Goal: Task Accomplishment & Management: Understand process/instructions

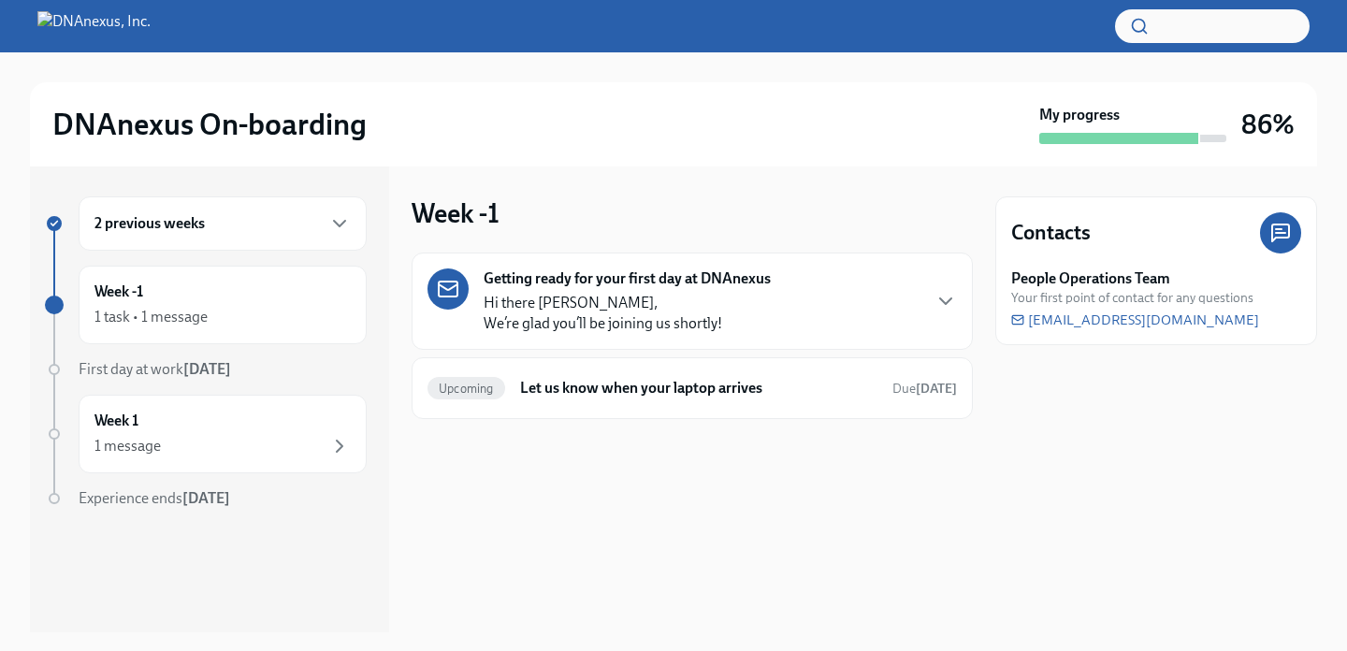
click at [301, 226] on div "2 previous weeks" at bounding box center [222, 223] width 256 height 22
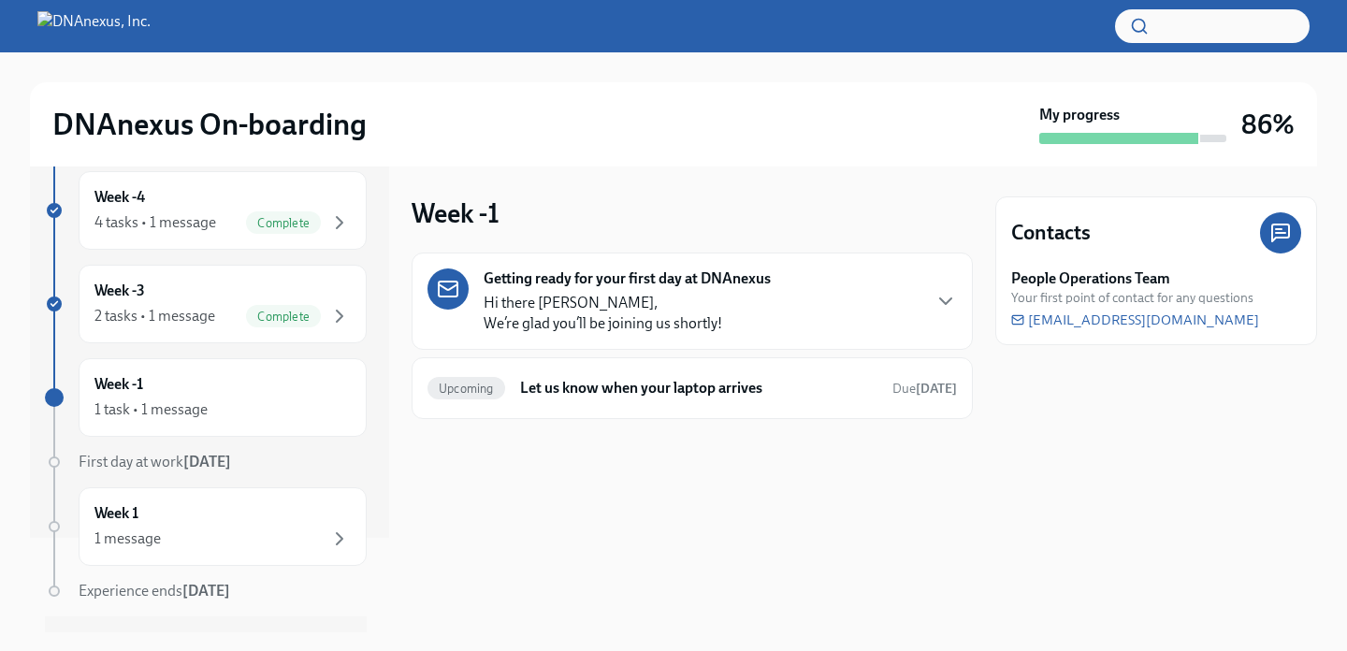
scroll to position [98, 0]
click at [579, 389] on h6 "Let us know when your laptop arrives" at bounding box center [698, 388] width 357 height 21
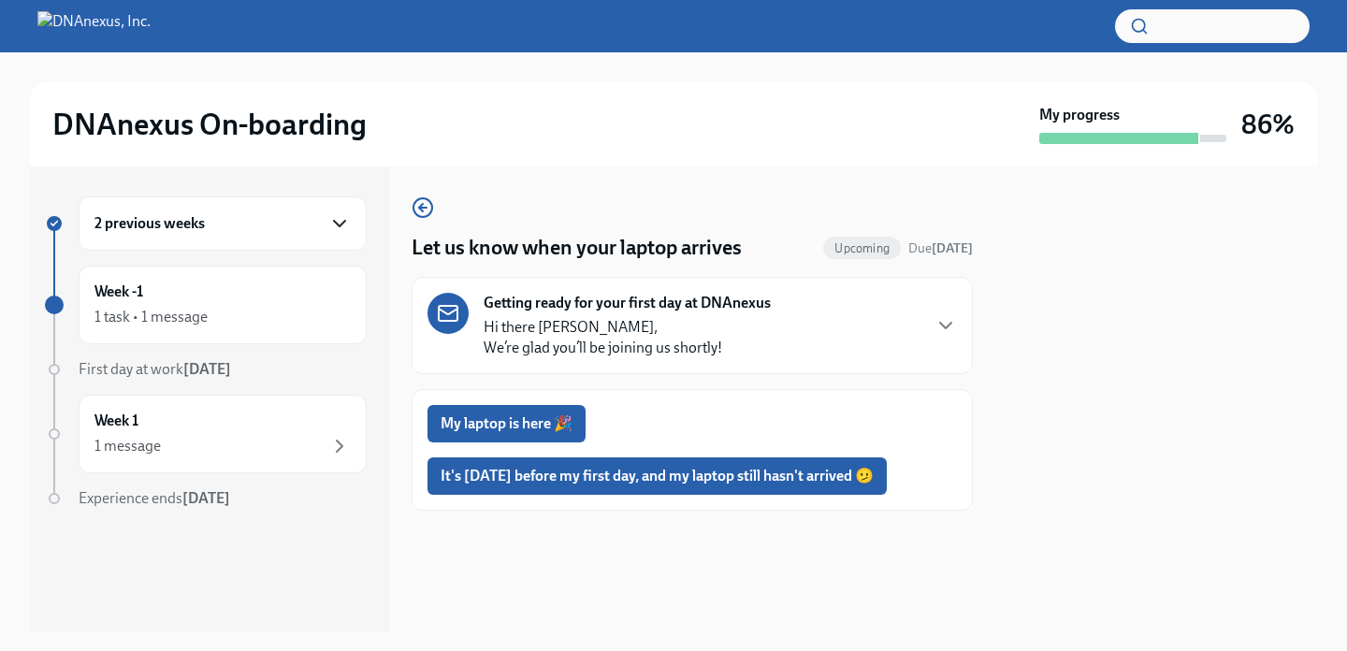
click at [338, 226] on icon "button" at bounding box center [339, 223] width 22 height 22
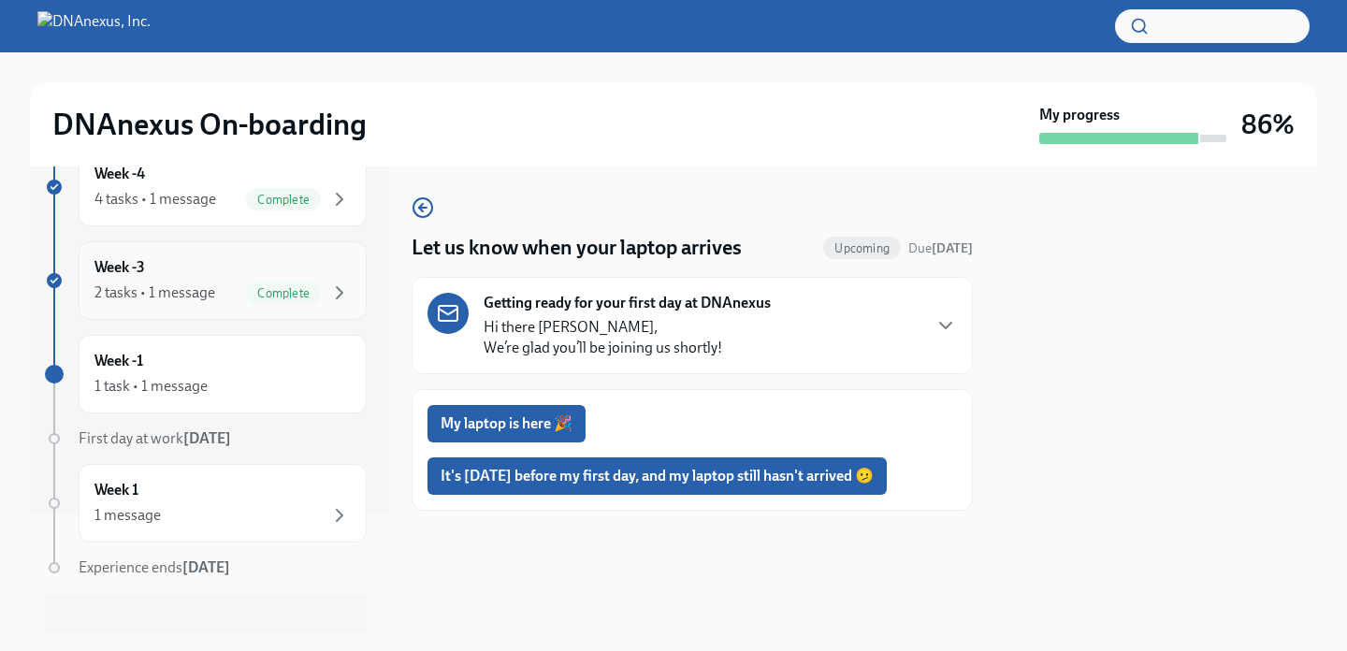
scroll to position [138, 0]
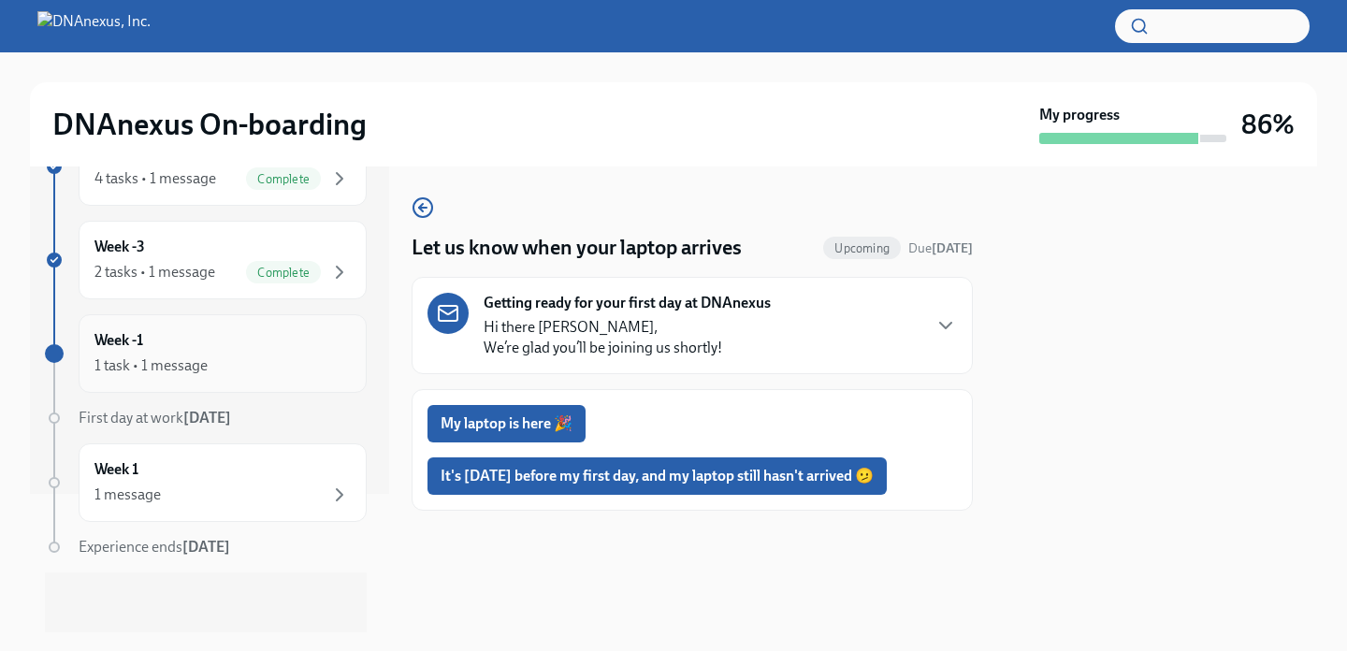
click at [233, 355] on div "1 task • 1 message" at bounding box center [222, 366] width 256 height 22
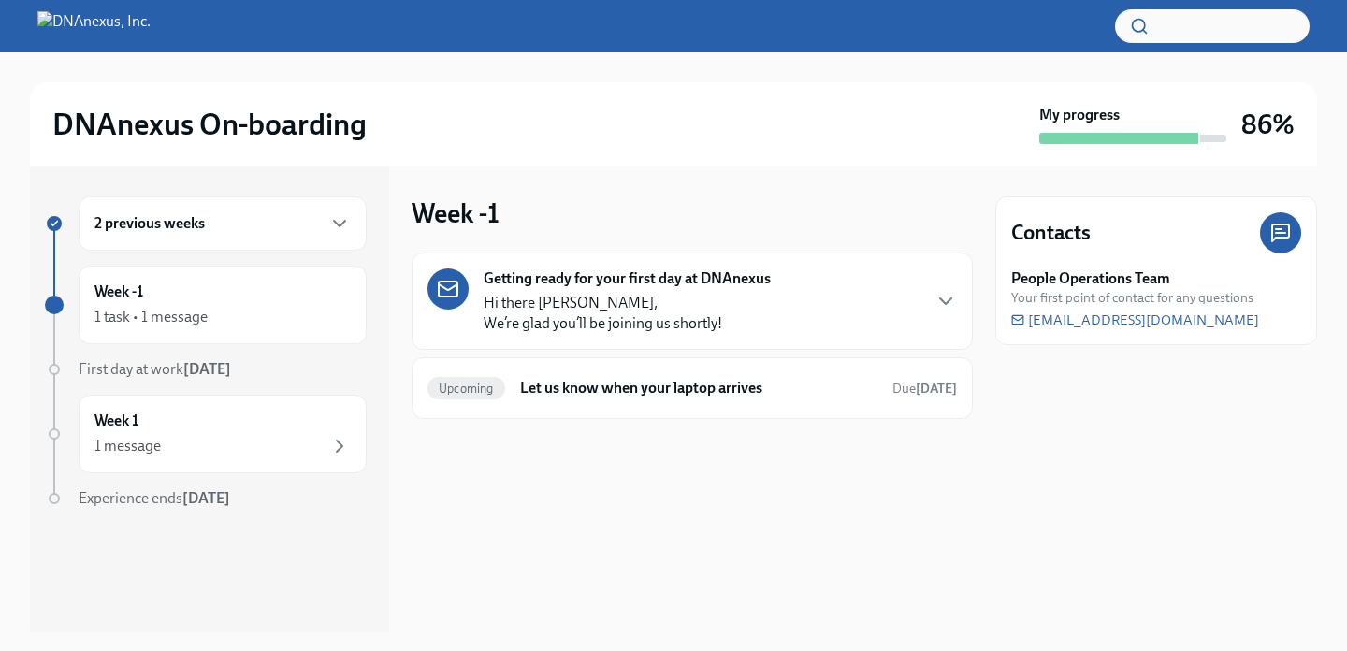
click at [223, 229] on div "2 previous weeks" at bounding box center [222, 223] width 256 height 22
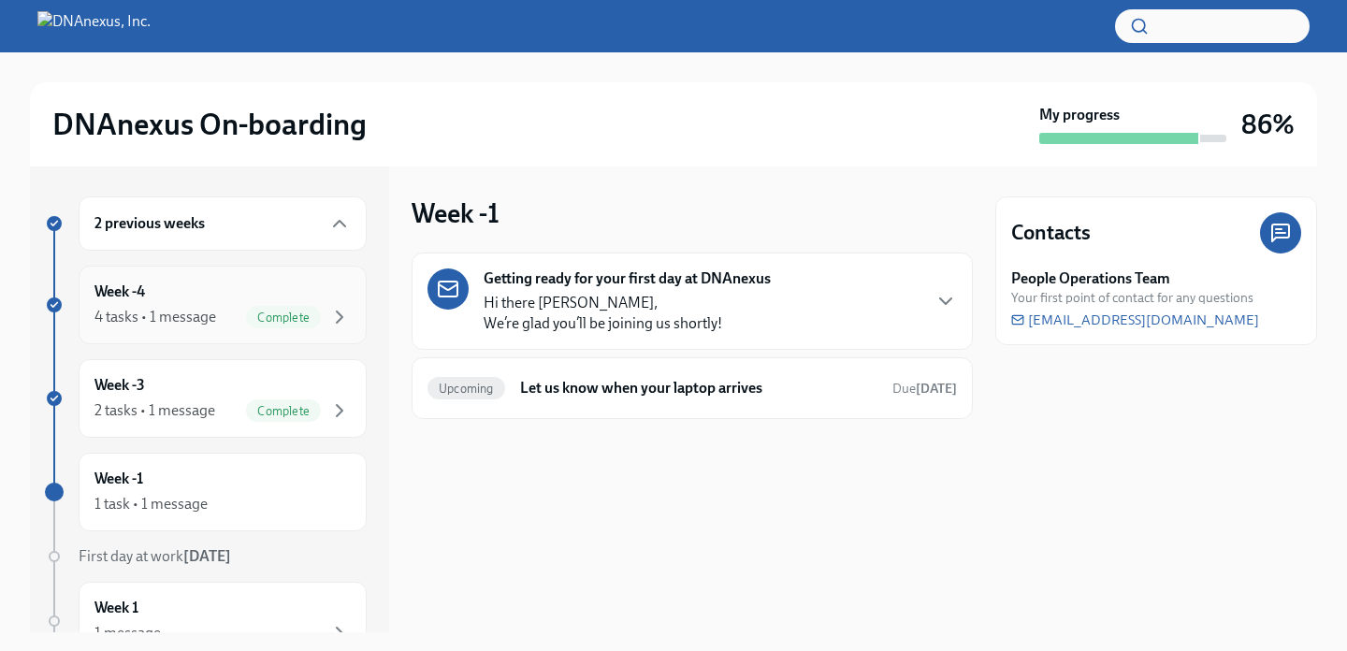
click at [232, 303] on div "Week -4 4 tasks • 1 message Complete" at bounding box center [222, 305] width 256 height 47
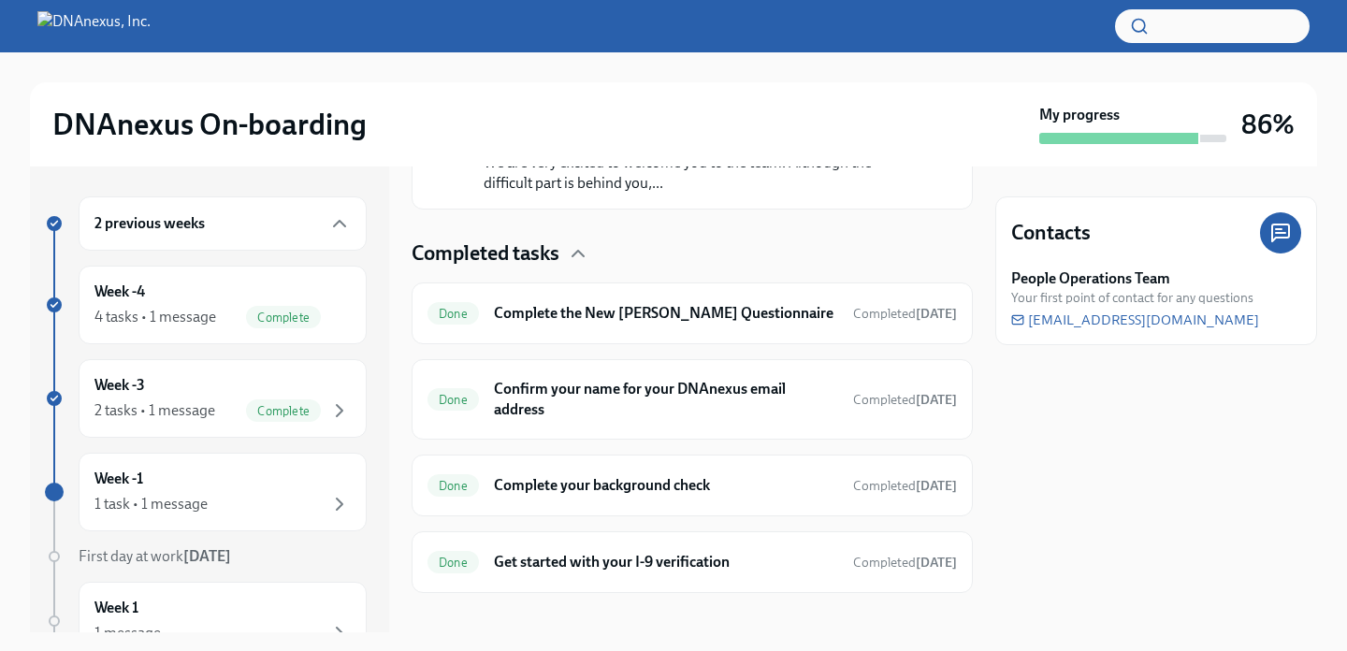
scroll to position [419, 0]
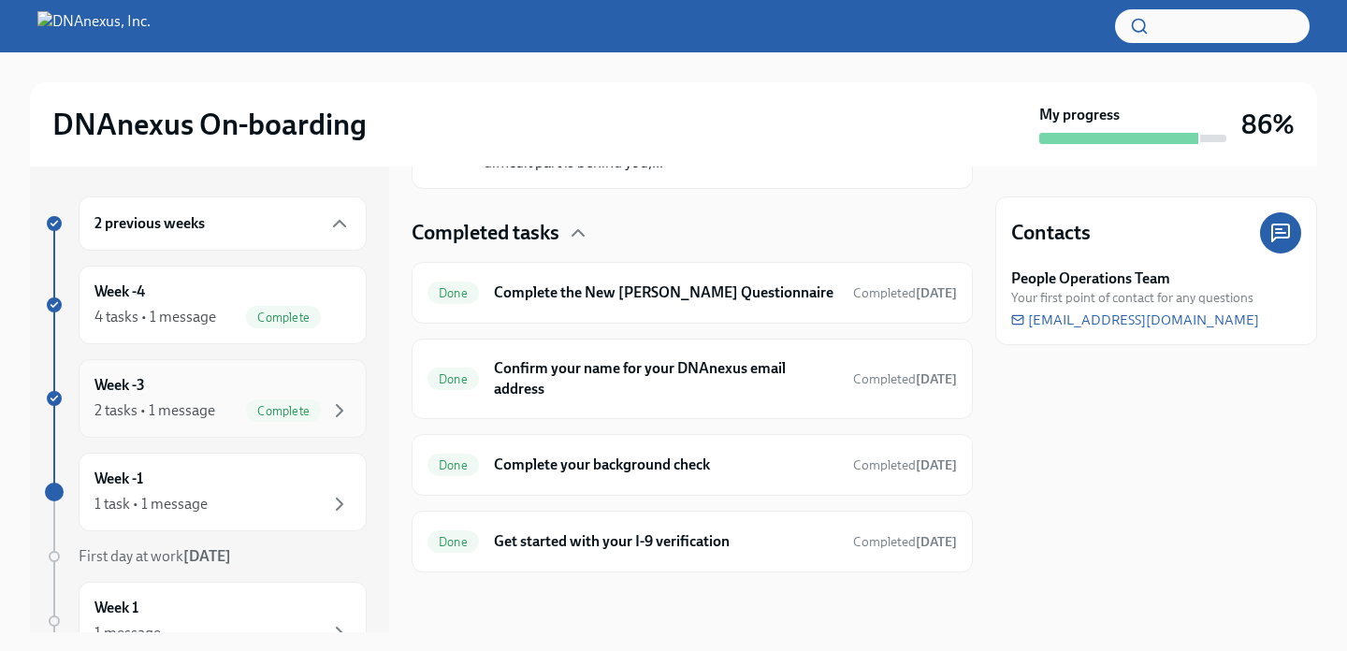
click at [231, 384] on div "Week -3 2 tasks • 1 message Complete" at bounding box center [222, 398] width 256 height 47
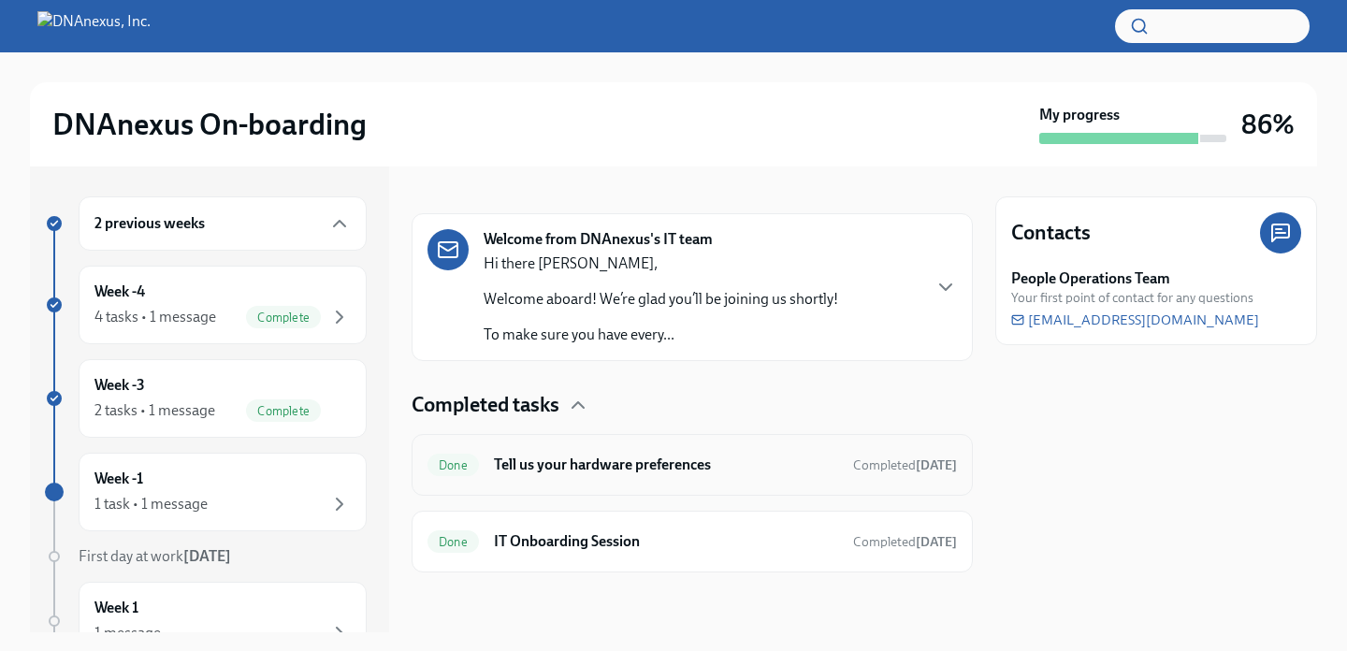
click at [652, 471] on h6 "Tell us your hardware preferences" at bounding box center [666, 465] width 344 height 21
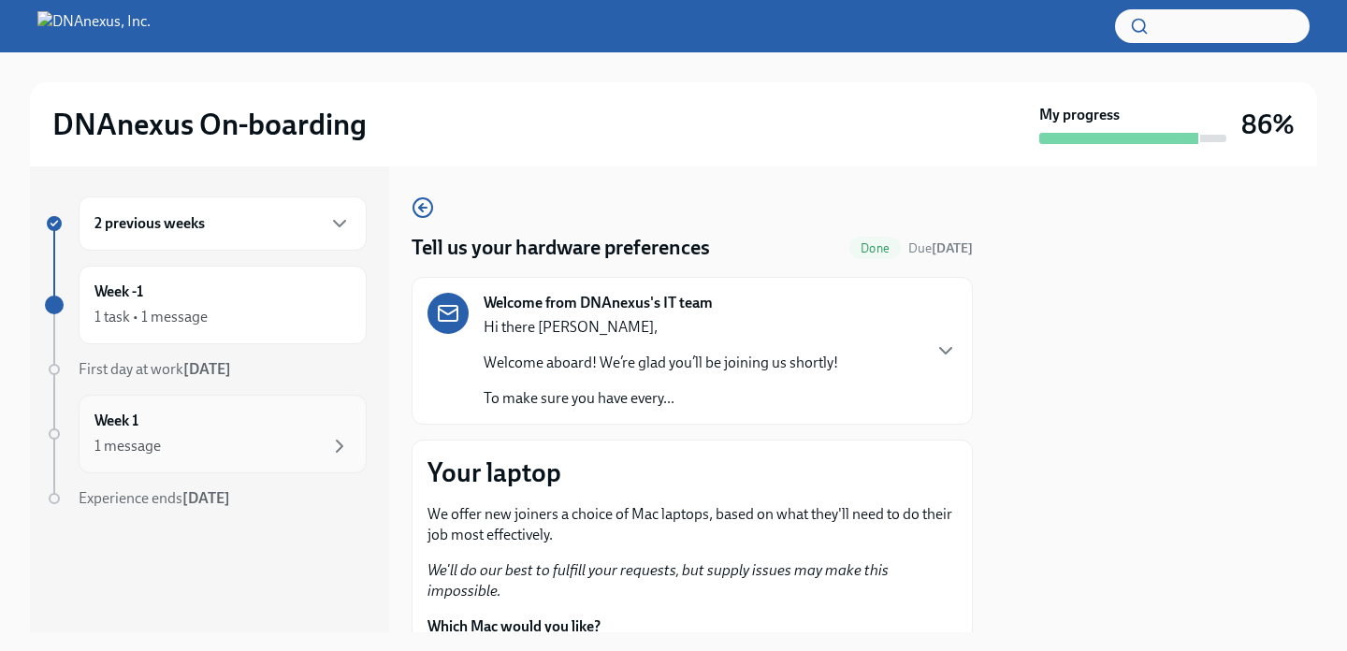
click at [170, 430] on div "Week 1 1 message" at bounding box center [222, 434] width 256 height 47
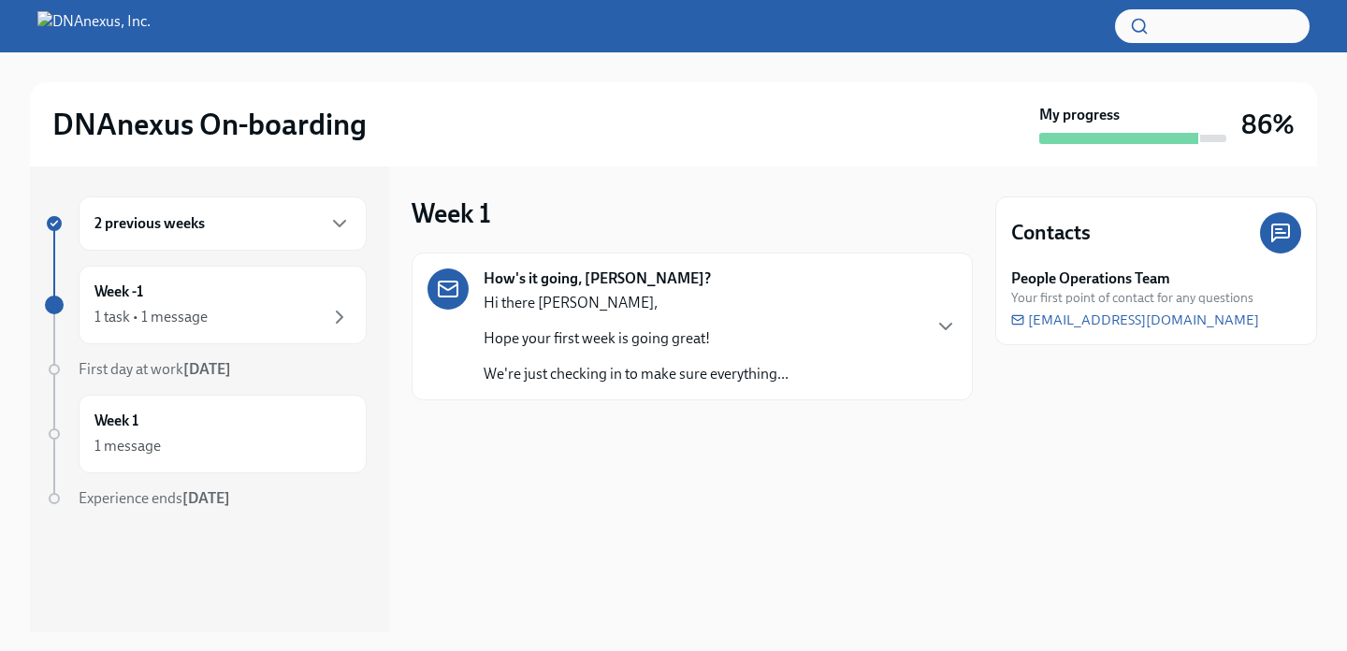
click at [608, 333] on p "Hope your first week is going great!" at bounding box center [636, 338] width 305 height 21
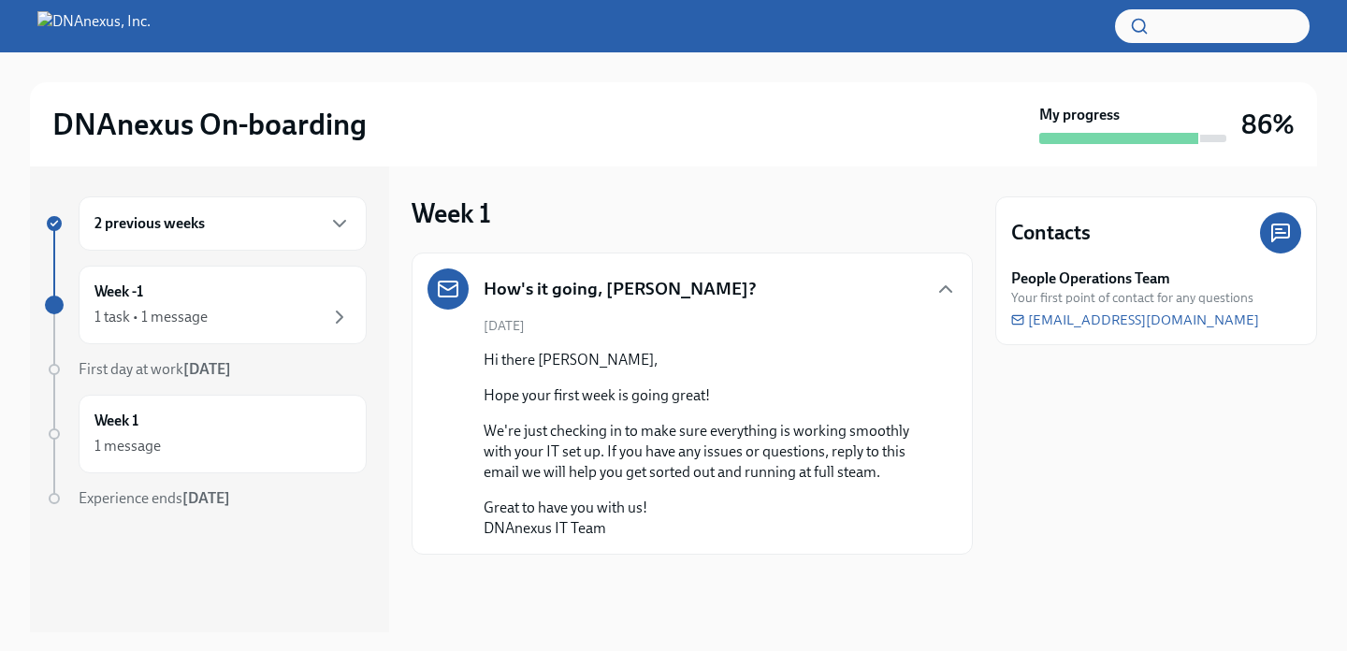
click at [196, 238] on div "2 previous weeks" at bounding box center [223, 223] width 288 height 54
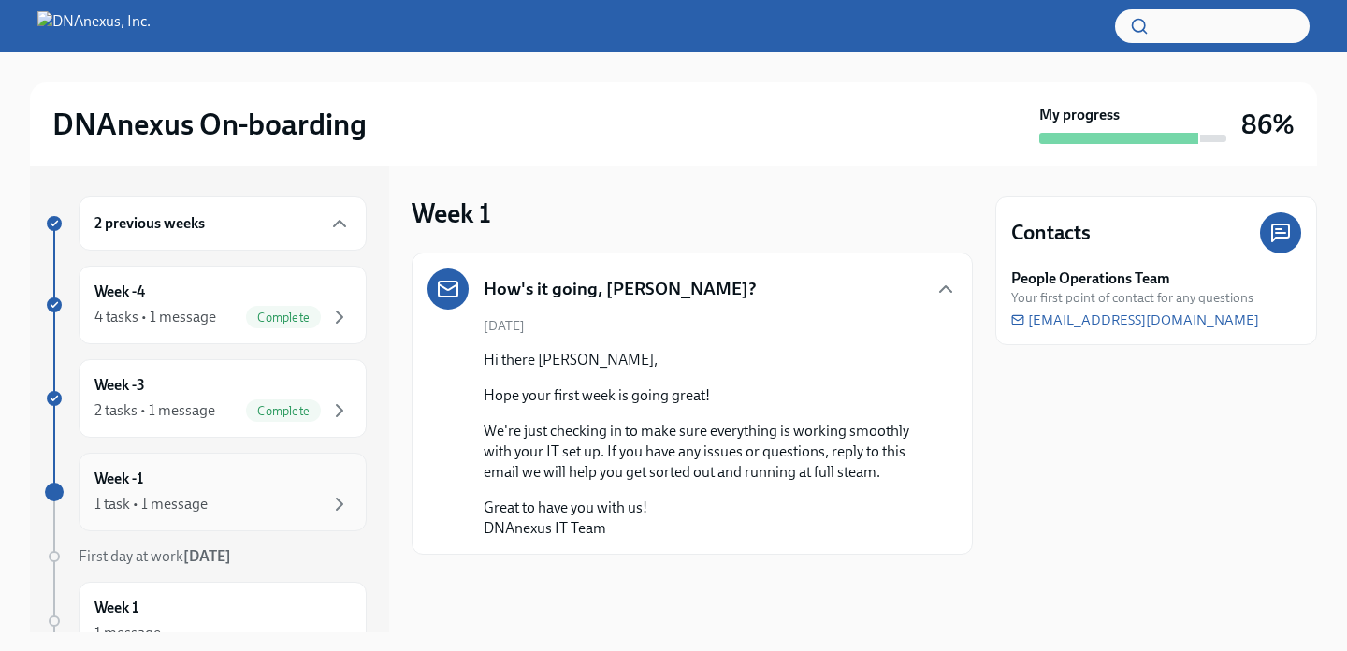
scroll to position [47, 0]
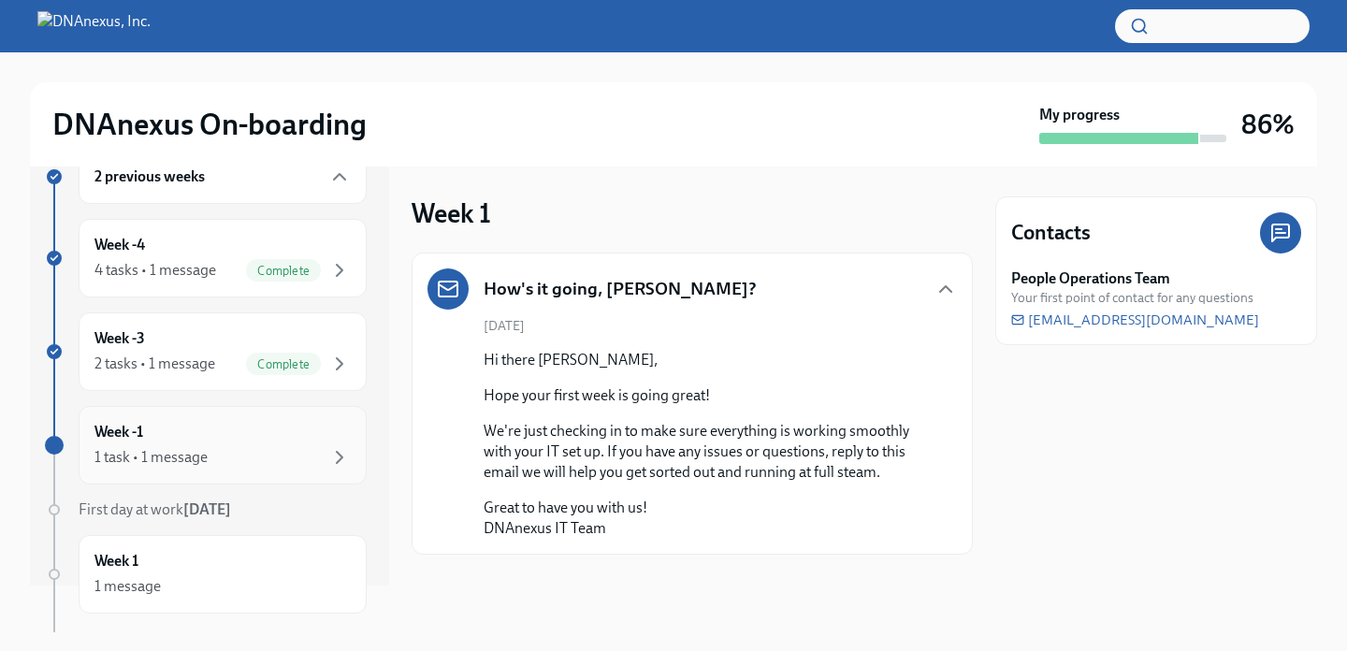
click at [253, 463] on div "1 task • 1 message" at bounding box center [222, 457] width 256 height 22
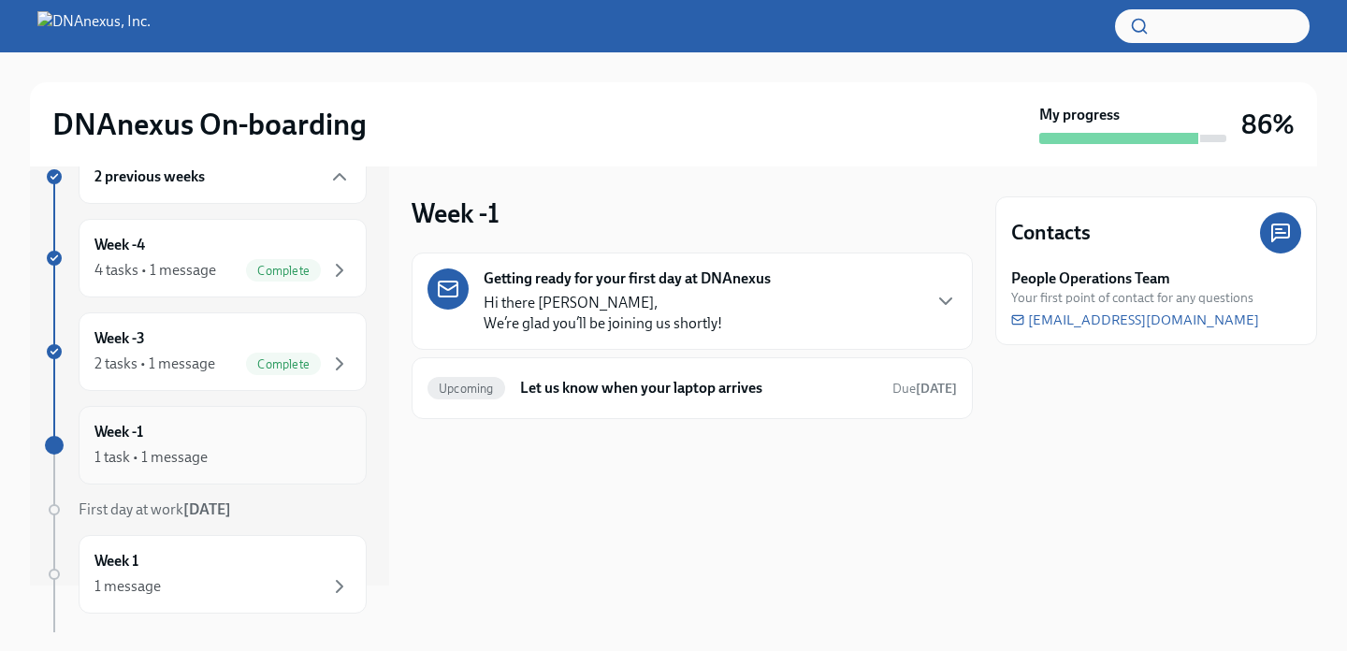
scroll to position [138, 0]
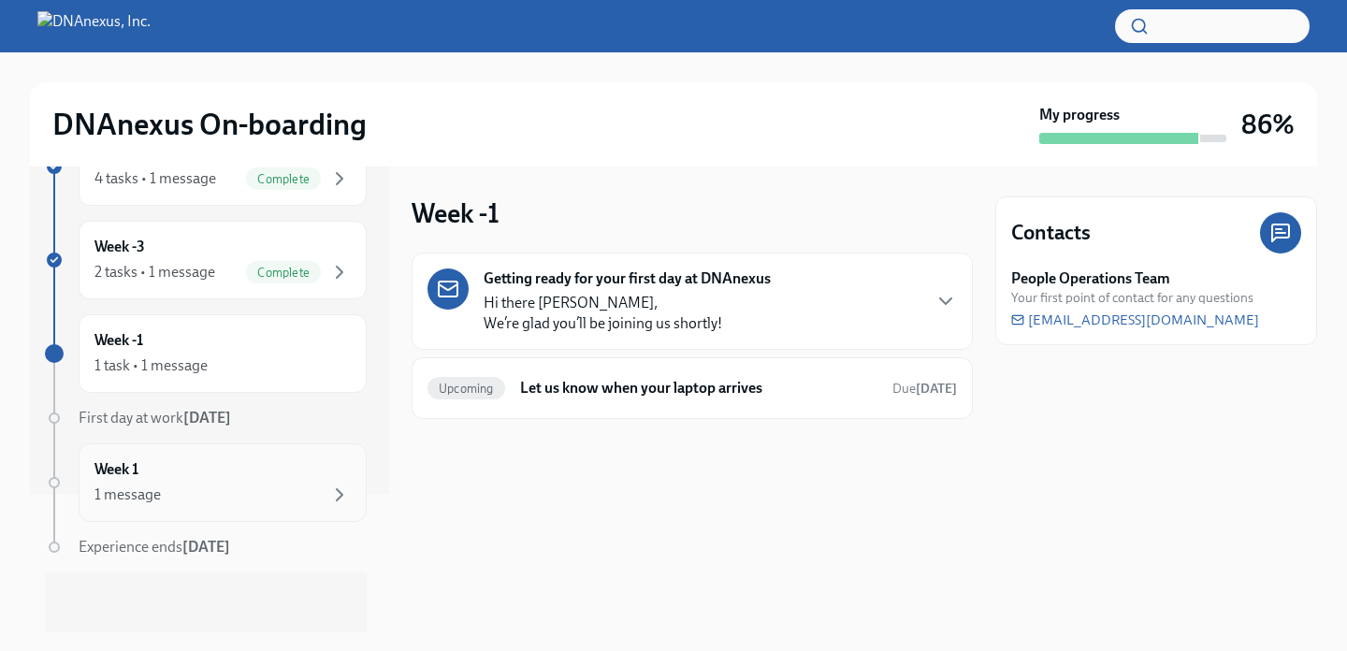
click at [179, 499] on div "1 message" at bounding box center [222, 495] width 256 height 22
